Goal: Transaction & Acquisition: Subscribe to service/newsletter

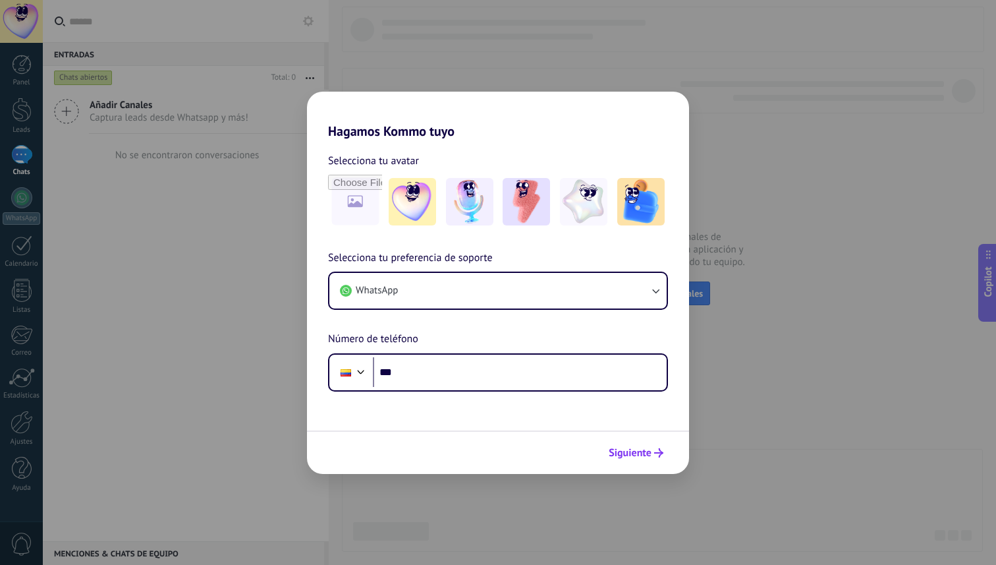
click at [639, 454] on span "Siguiente" at bounding box center [630, 452] width 43 height 9
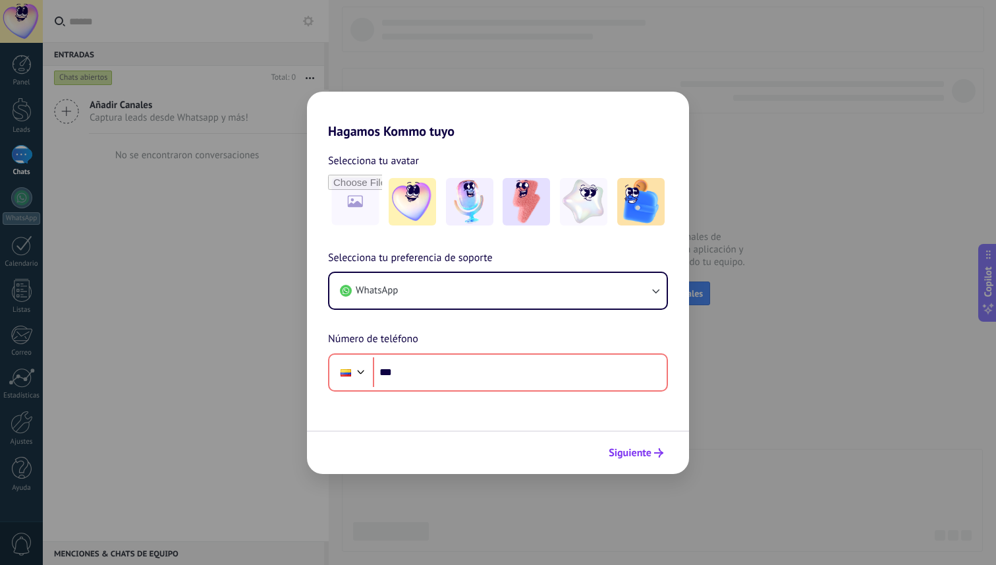
click at [639, 449] on span "Siguiente" at bounding box center [630, 452] width 43 height 9
click at [759, 340] on div "Hagamos Kommo tuyo Selecciona tu avatar Selecciona tu preferencia de soporte Wh…" at bounding box center [498, 282] width 996 height 565
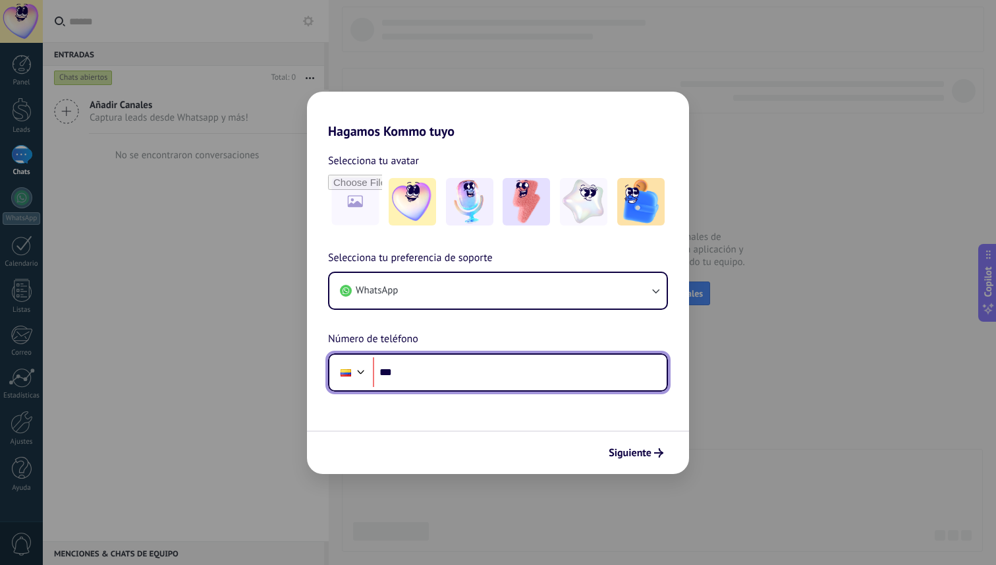
click at [429, 382] on input "***" at bounding box center [520, 372] width 294 height 30
type input "**********"
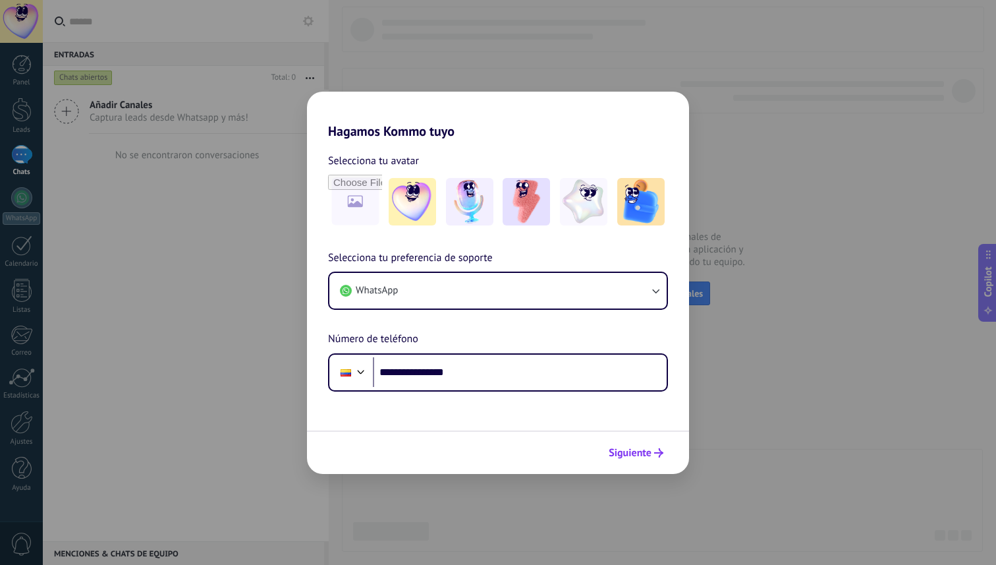
click at [641, 456] on span "Siguiente" at bounding box center [630, 452] width 43 height 9
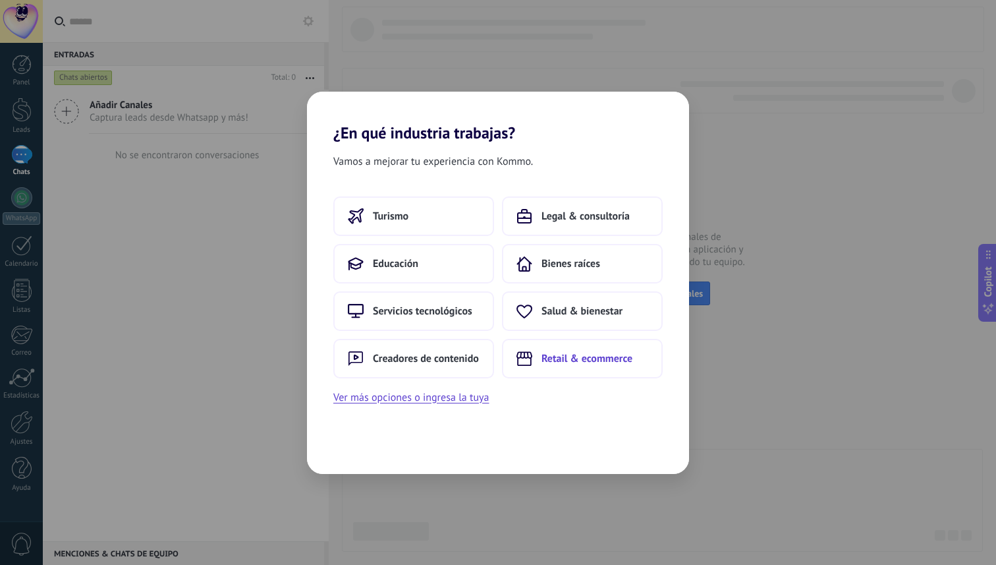
click at [593, 354] on span "Retail & ecommerce" at bounding box center [587, 358] width 91 height 13
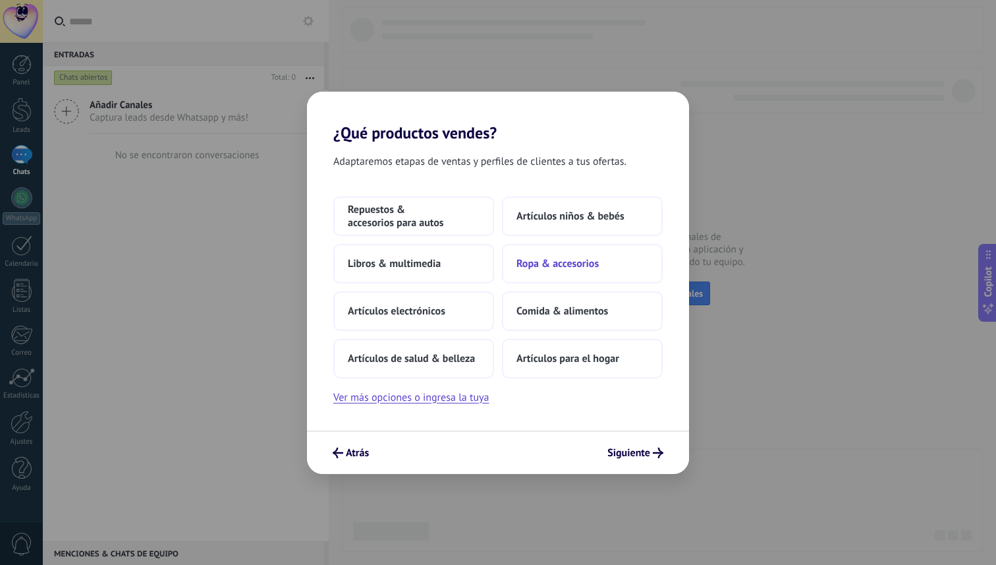
click at [587, 263] on span "Ropa & accesorios" at bounding box center [558, 263] width 82 height 13
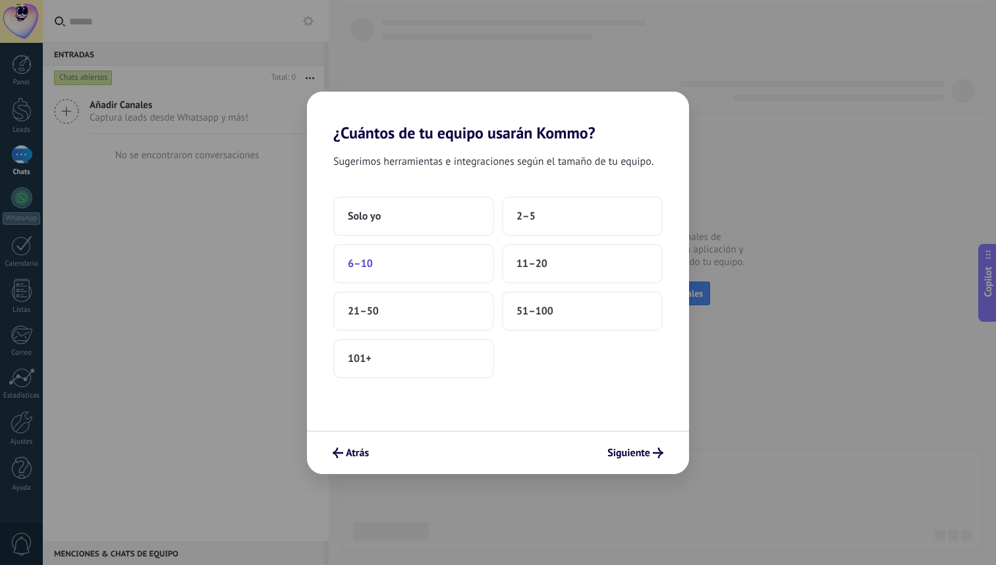
click at [410, 244] on button "6–10" at bounding box center [413, 264] width 161 height 40
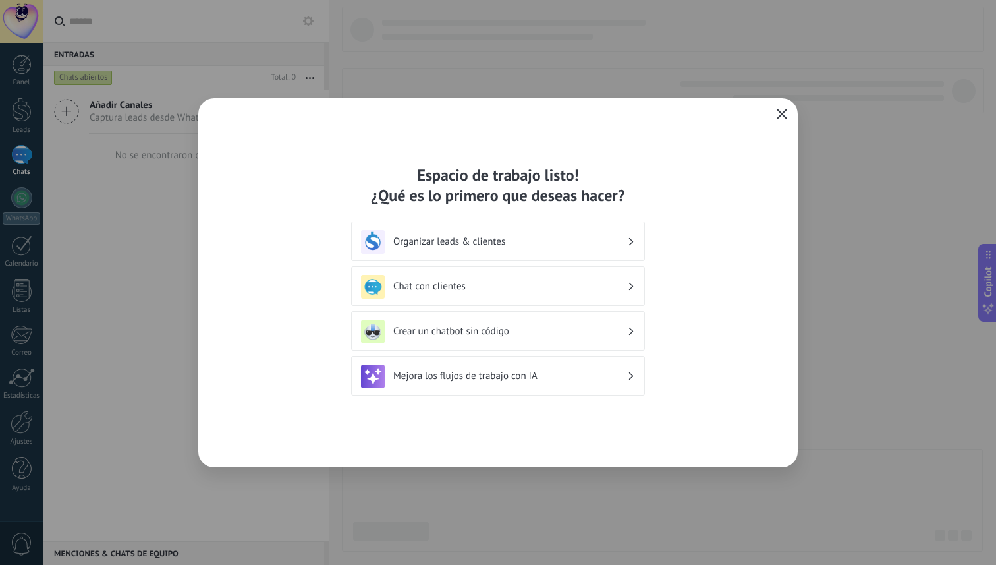
click at [777, 113] on icon "button" at bounding box center [782, 114] width 11 height 11
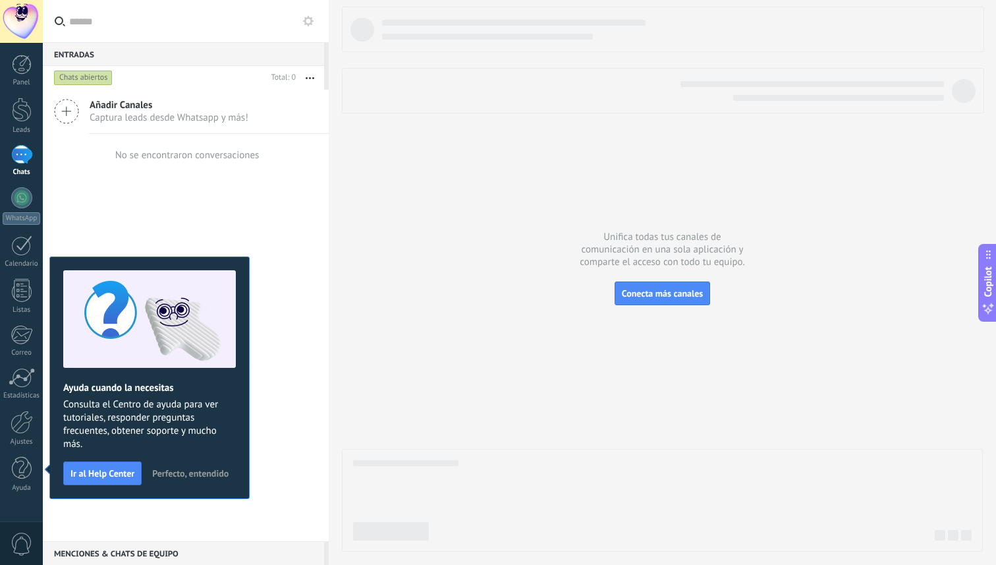
click at [219, 167] on div "No se encontraron conversaciones" at bounding box center [186, 155] width 147 height 42
click at [21, 156] on div at bounding box center [21, 154] width 21 height 19
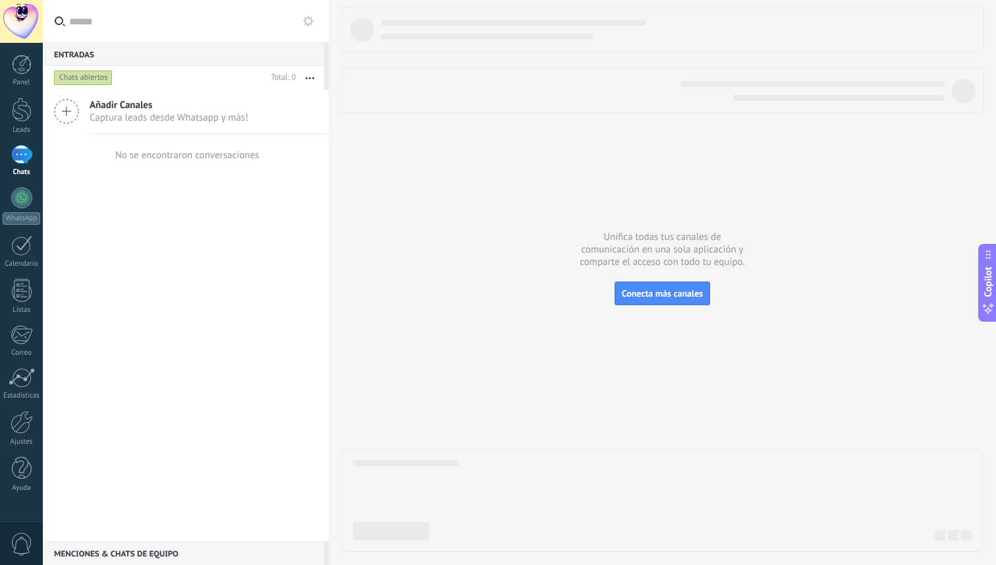
click at [109, 115] on span "Captura leads desde Whatsapp y más!" at bounding box center [169, 117] width 159 height 13
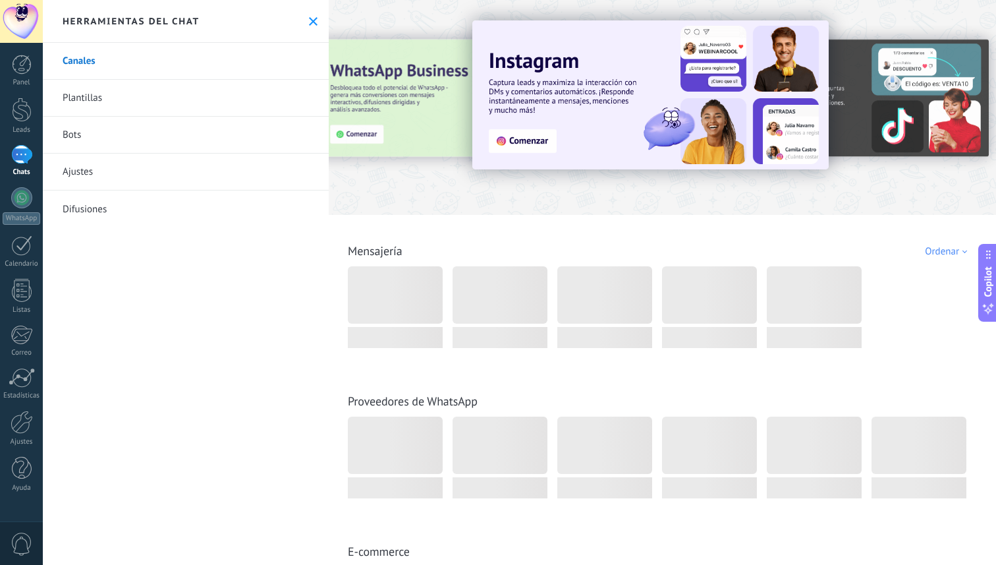
click at [296, 32] on div "Herramientas del chat" at bounding box center [186, 21] width 286 height 43
click at [309, 20] on use at bounding box center [313, 21] width 9 height 9
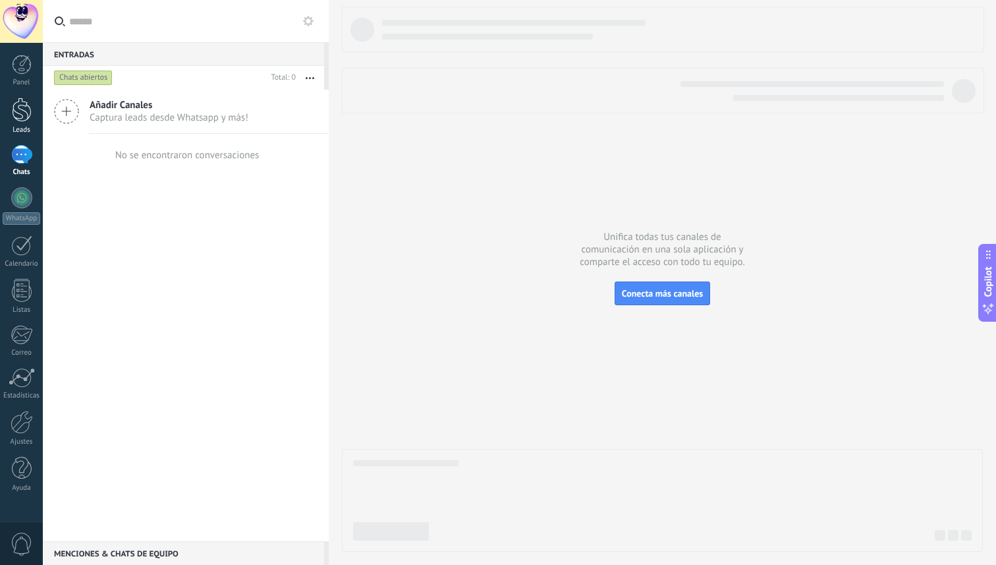
click at [12, 108] on div at bounding box center [22, 110] width 20 height 24
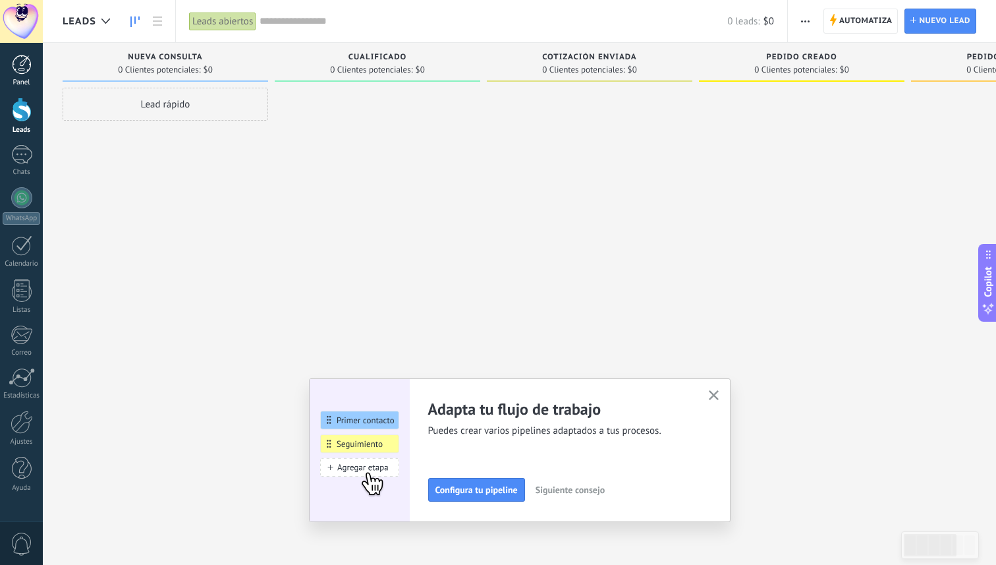
click at [20, 69] on div at bounding box center [22, 65] width 20 height 20
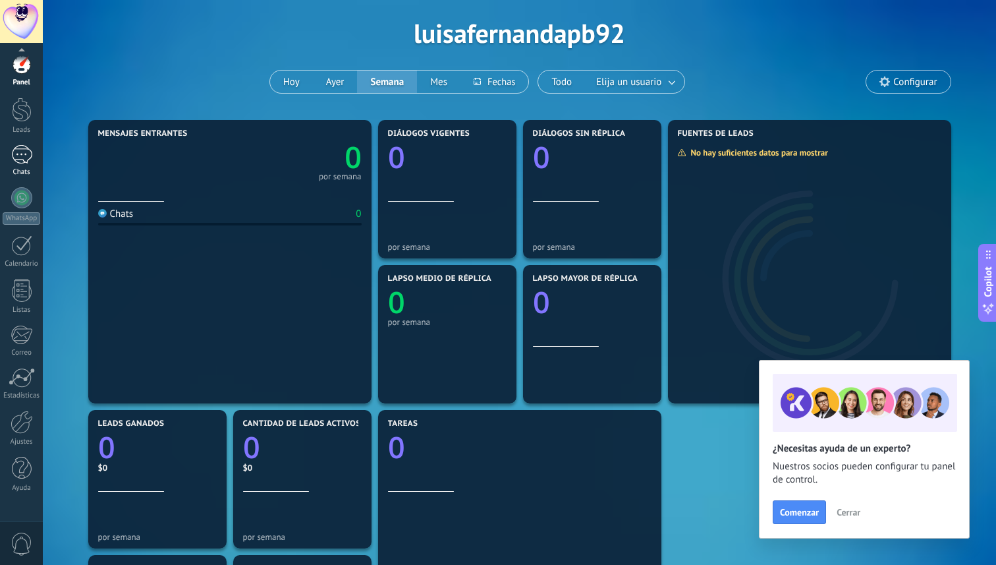
scroll to position [51, 0]
click at [11, 215] on div "WhatsApp" at bounding box center [22, 218] width 38 height 13
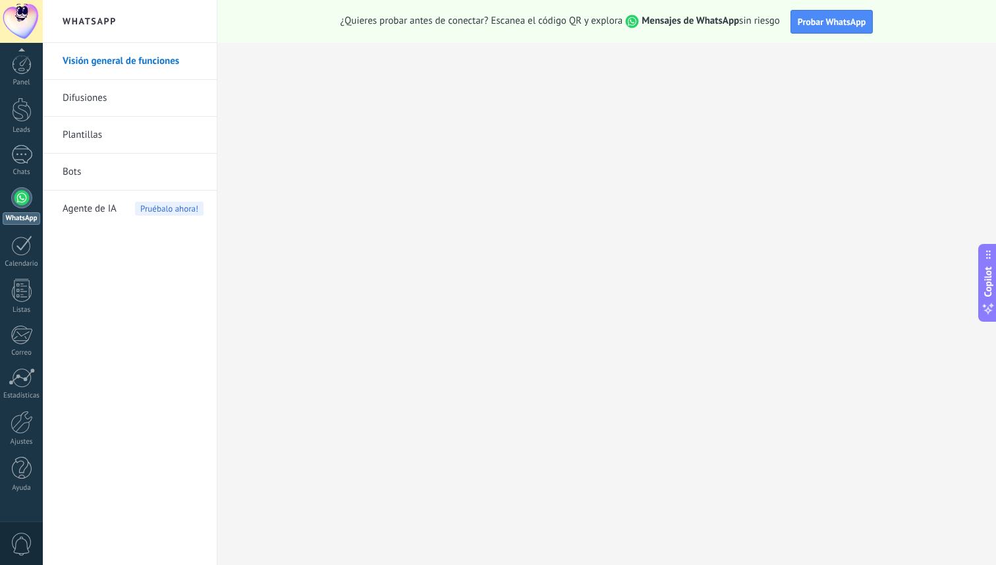
click at [14, 548] on span "0" at bounding box center [22, 544] width 22 height 23
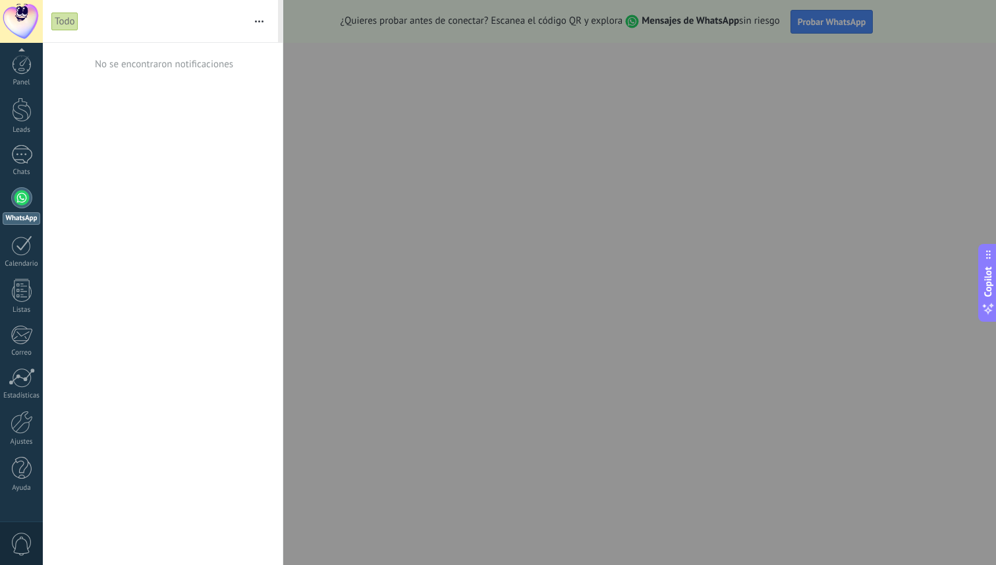
click at [328, 376] on div at bounding box center [498, 282] width 996 height 565
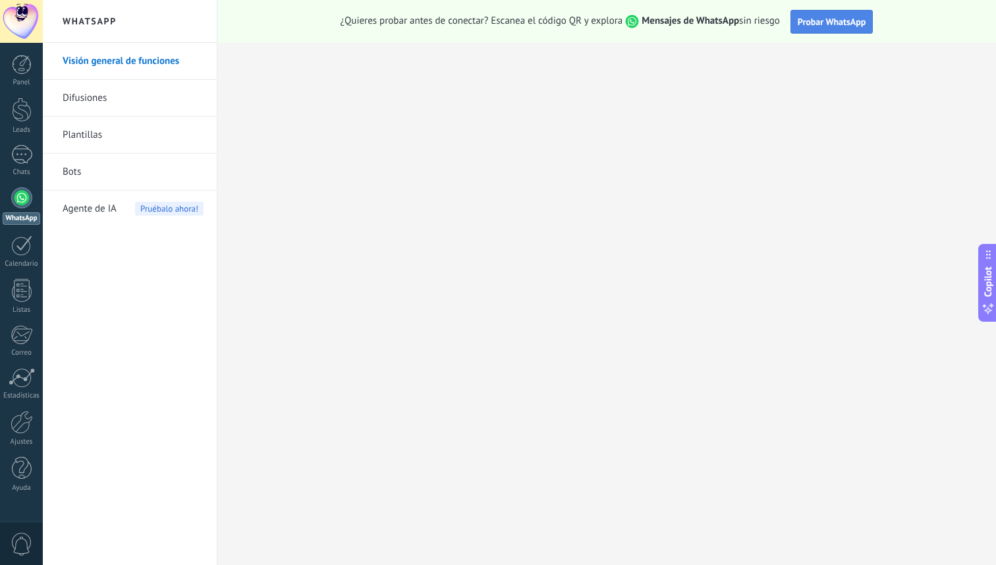
click at [803, 24] on span "Probar WhatsApp" at bounding box center [832, 22] width 69 height 12
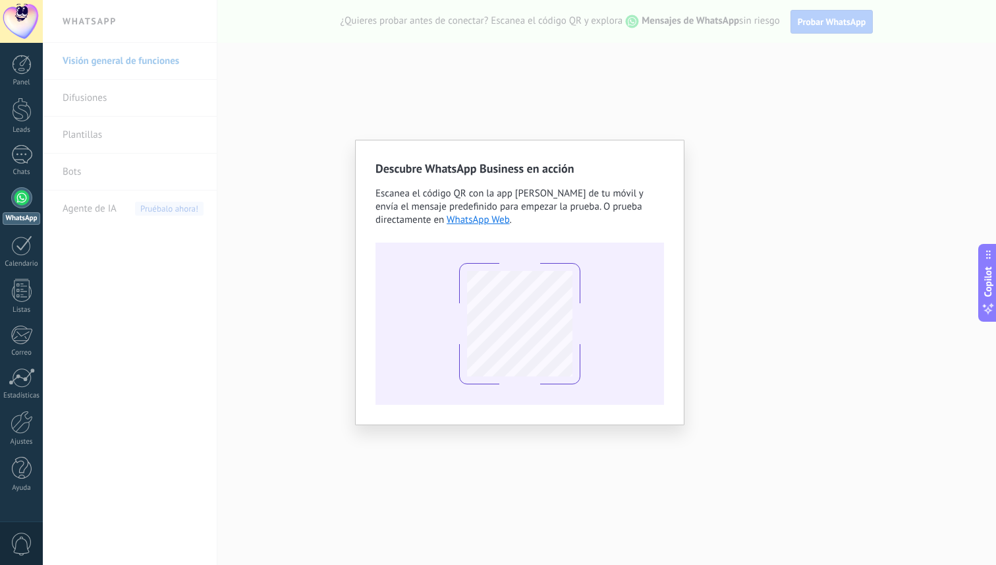
click at [674, 129] on div "Descubre WhatsApp Business en acción Escanea el código QR con la app [PERSON_NA…" at bounding box center [520, 282] width 954 height 565
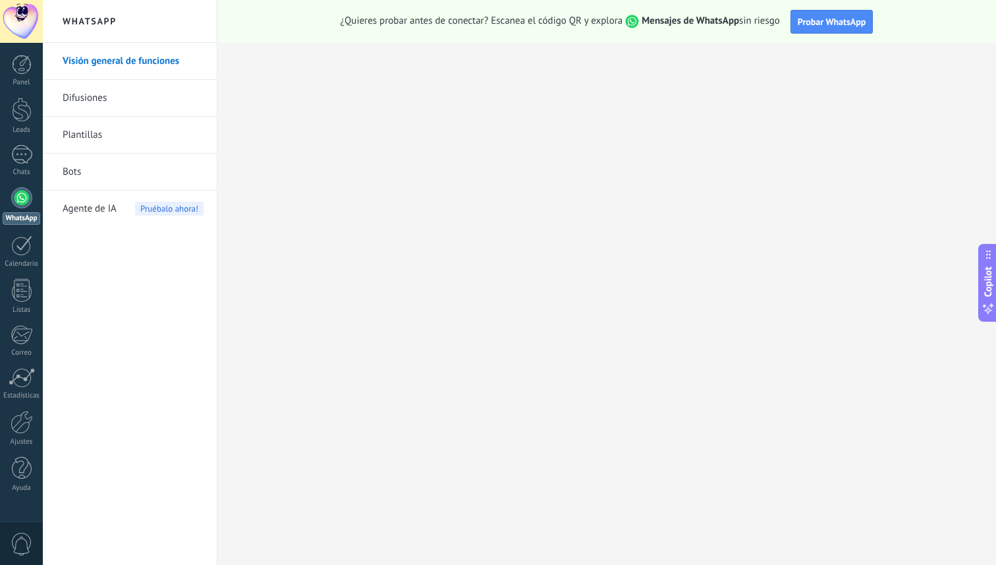
click at [21, 200] on div at bounding box center [21, 197] width 21 height 21
click at [803, 18] on span "Probar WhatsApp" at bounding box center [832, 22] width 69 height 12
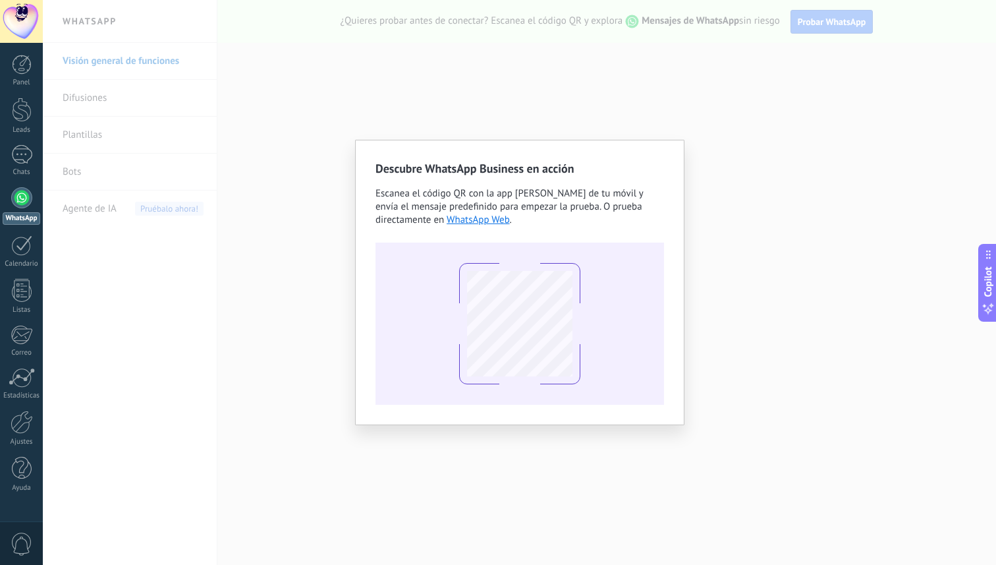
click at [983, 58] on div "Descubre WhatsApp Business en acción Escanea el código QR con la app [PERSON_NA…" at bounding box center [520, 282] width 954 height 565
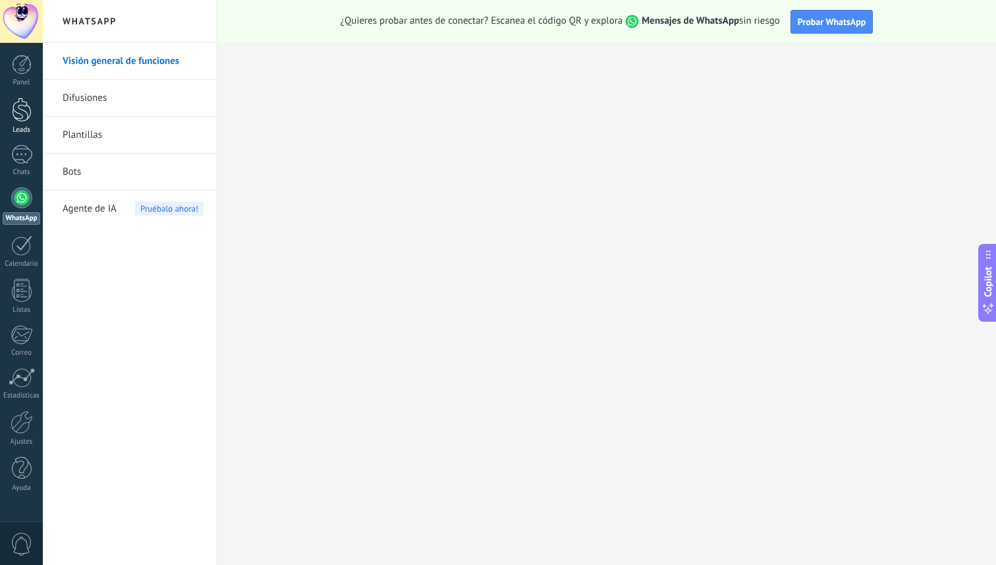
click at [32, 116] on link "Leads" at bounding box center [21, 116] width 43 height 37
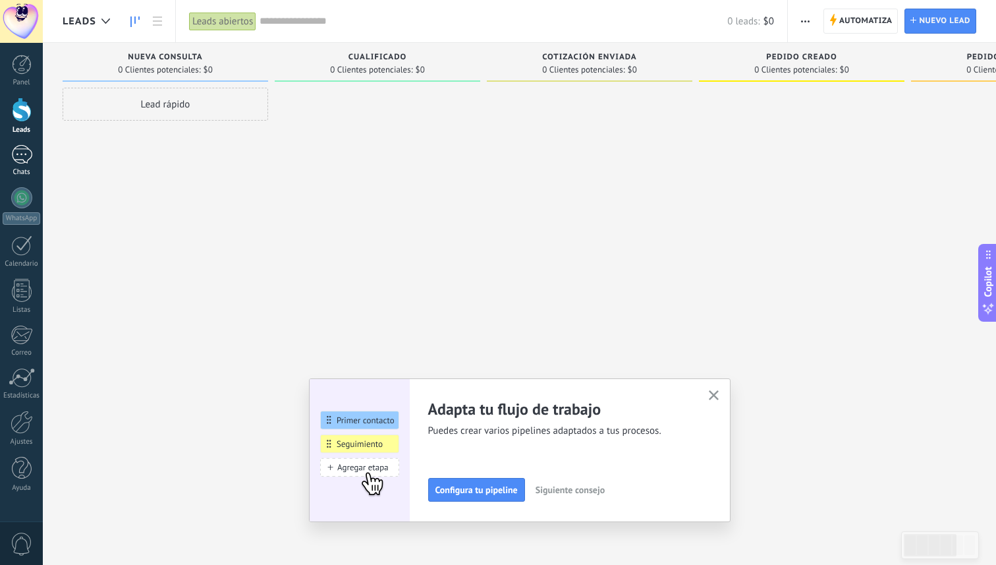
click at [14, 145] on div at bounding box center [21, 154] width 21 height 19
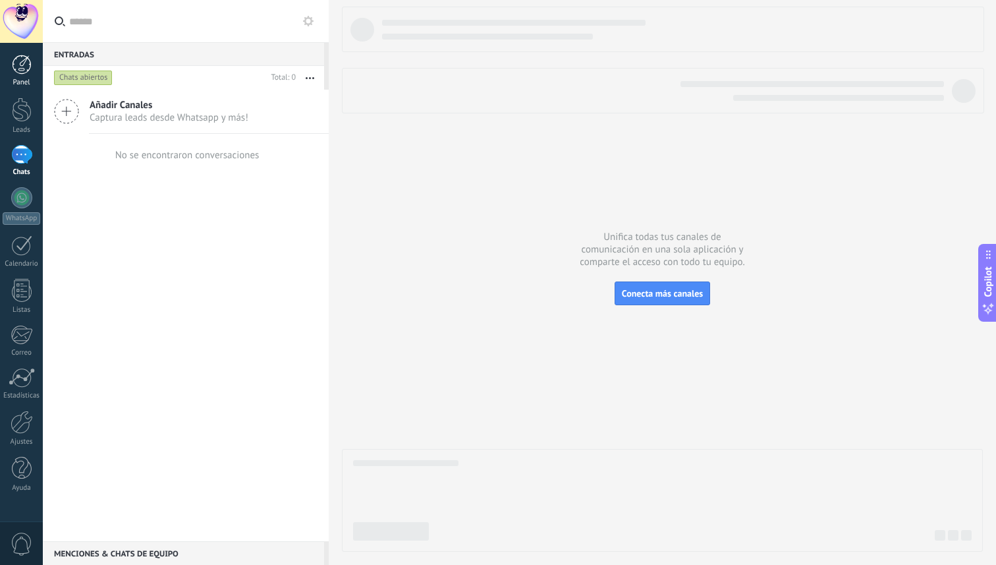
click at [25, 80] on div "Panel" at bounding box center [22, 82] width 38 height 9
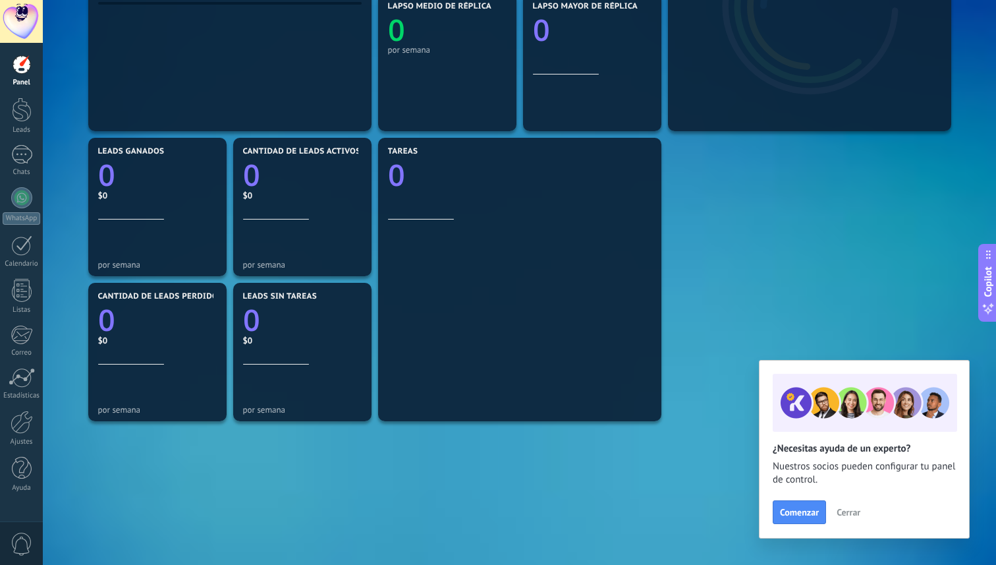
scroll to position [368, 0]
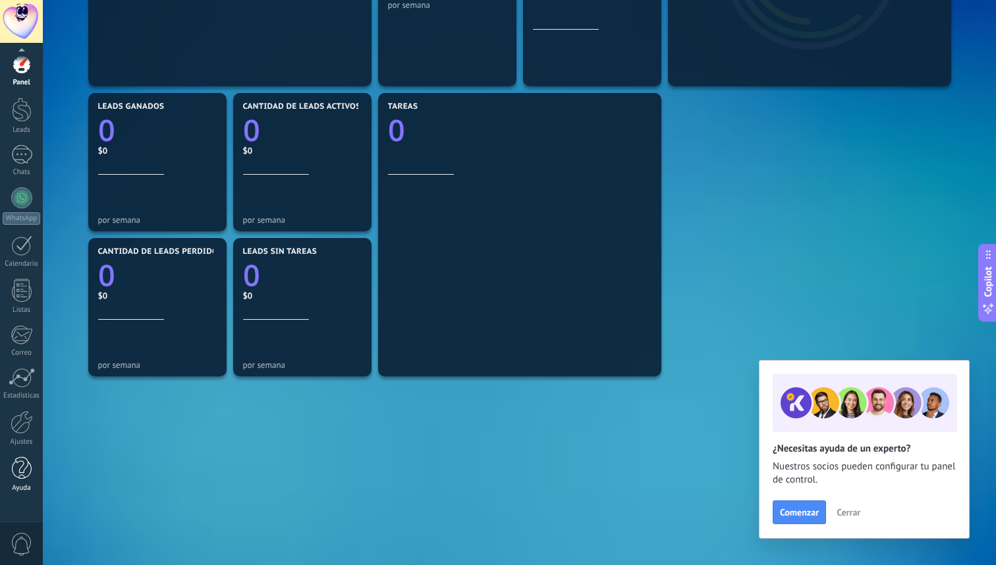
click at [23, 469] on div at bounding box center [22, 468] width 20 height 23
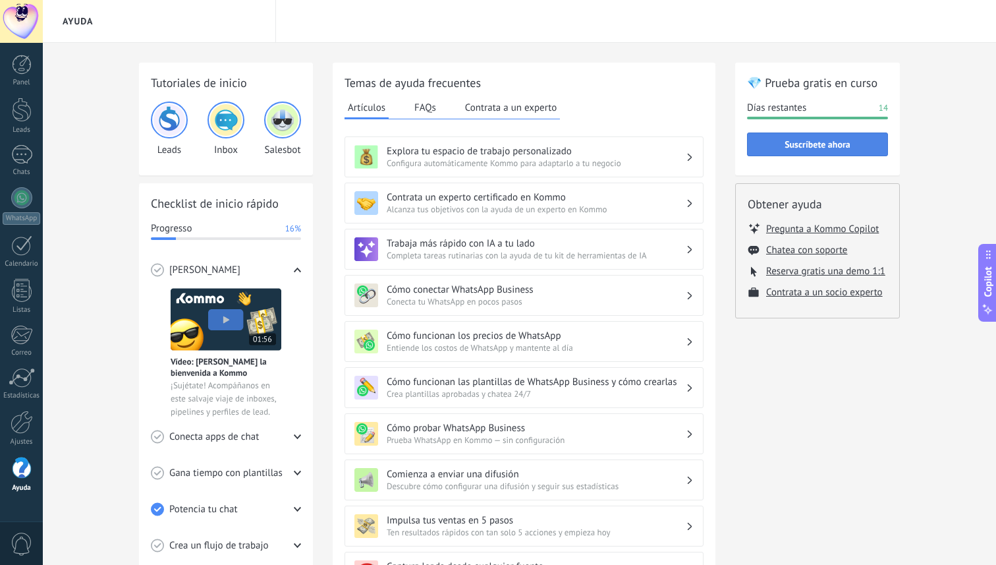
click at [822, 144] on span "Suscríbete ahora" at bounding box center [818, 144] width 66 height 9
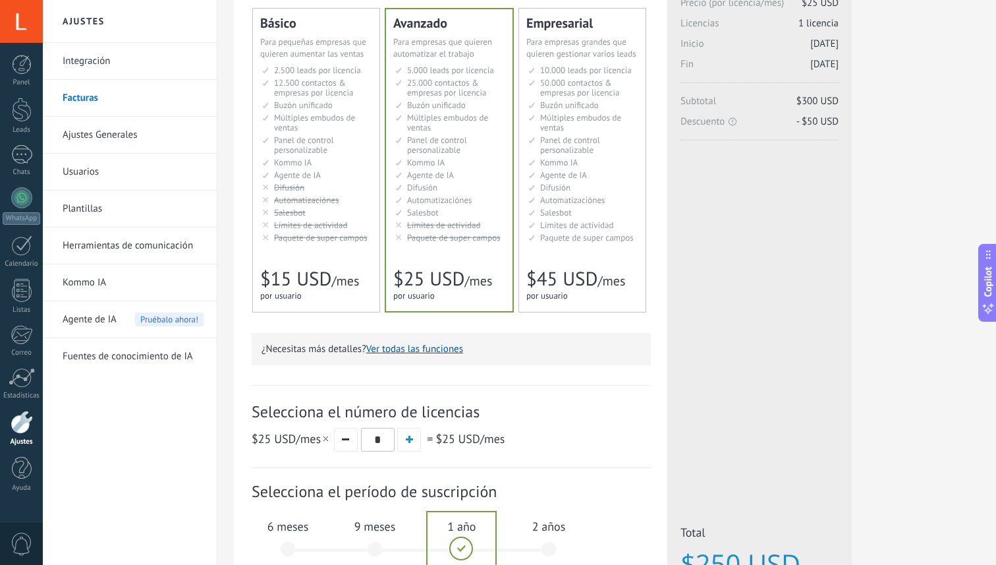
scroll to position [281, 0]
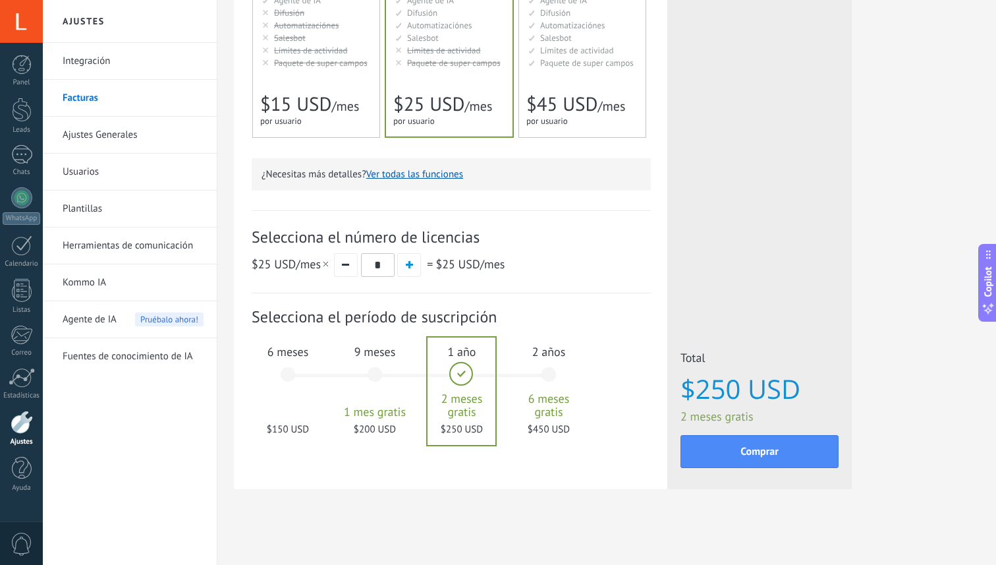
click at [409, 179] on button "Ver todas las funciones" at bounding box center [414, 174] width 97 height 13
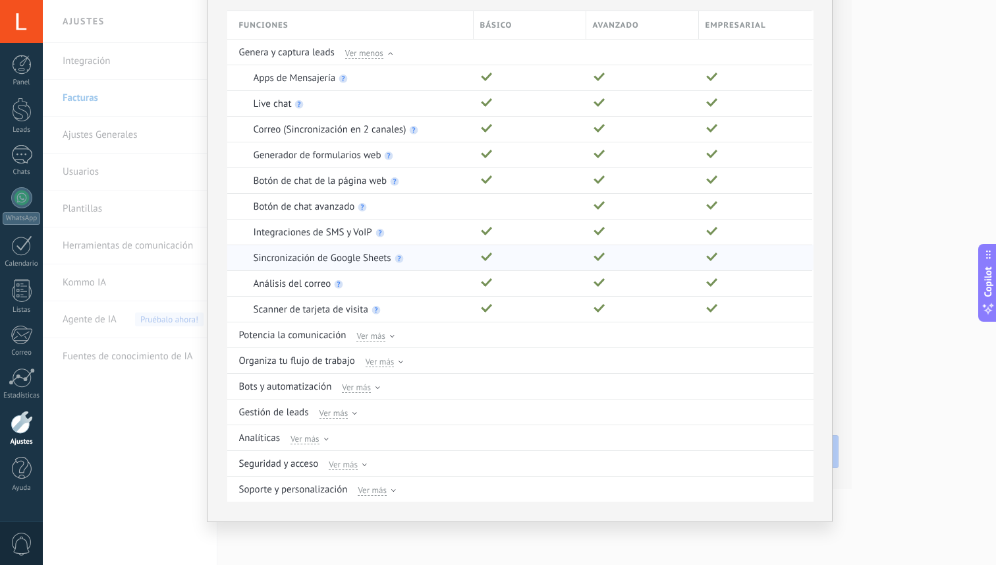
scroll to position [0, 0]
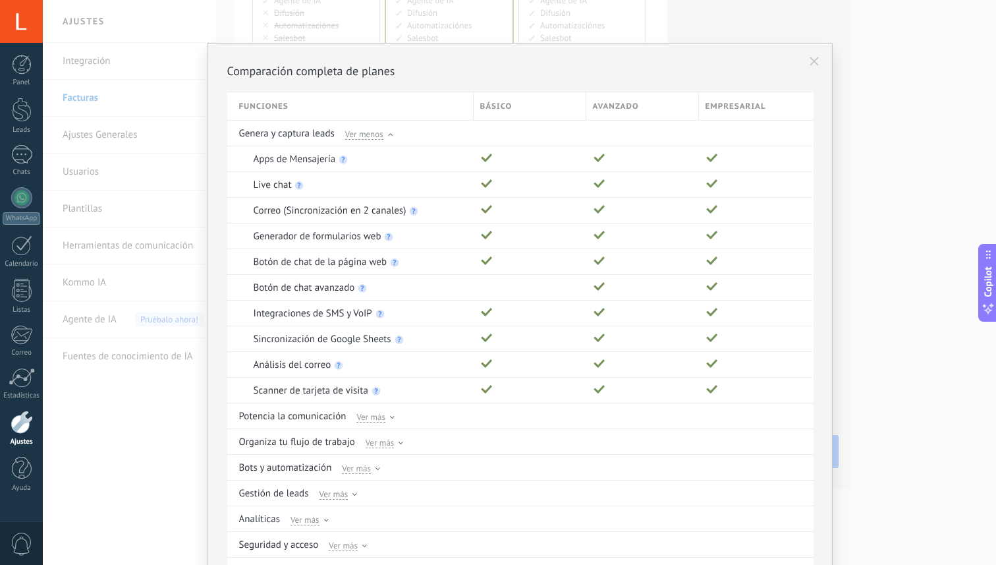
click at [822, 49] on div "Comparación completa de planes Funciones Básico Avanzado Empresarial Genera y c…" at bounding box center [520, 323] width 626 height 560
click at [821, 53] on button at bounding box center [814, 61] width 22 height 22
